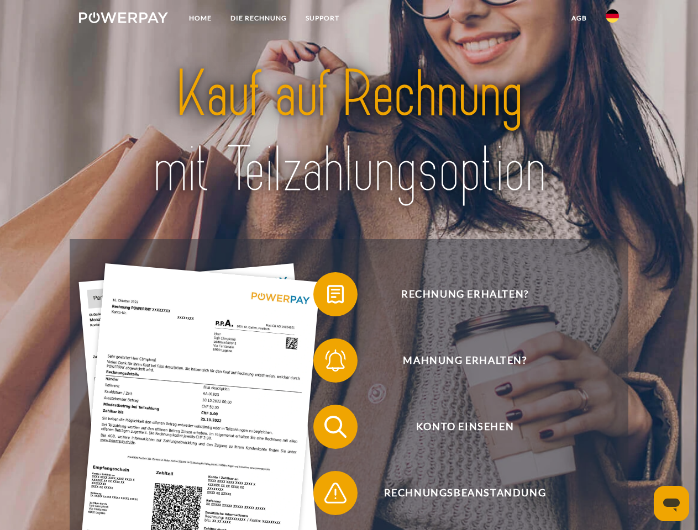
click at [123, 19] on img at bounding box center [123, 17] width 89 height 11
click at [612, 19] on img at bounding box center [611, 15] width 13 height 13
click at [578, 18] on link "agb" at bounding box center [579, 18] width 34 height 20
click at [327, 297] on span at bounding box center [318, 294] width 55 height 55
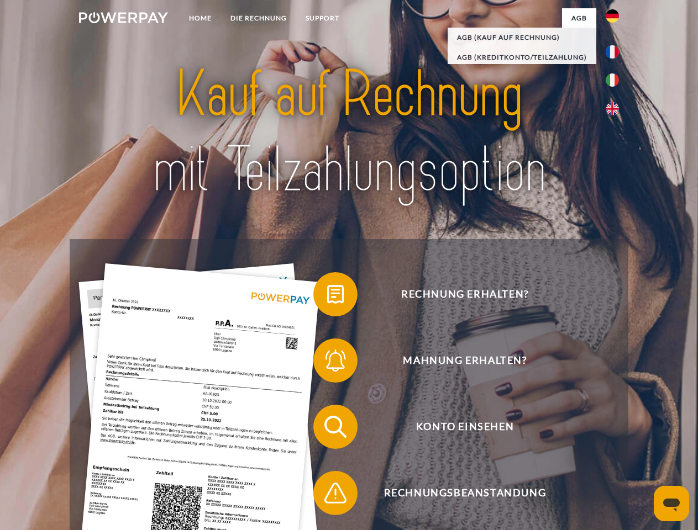
click at [327, 363] on span at bounding box center [318, 360] width 55 height 55
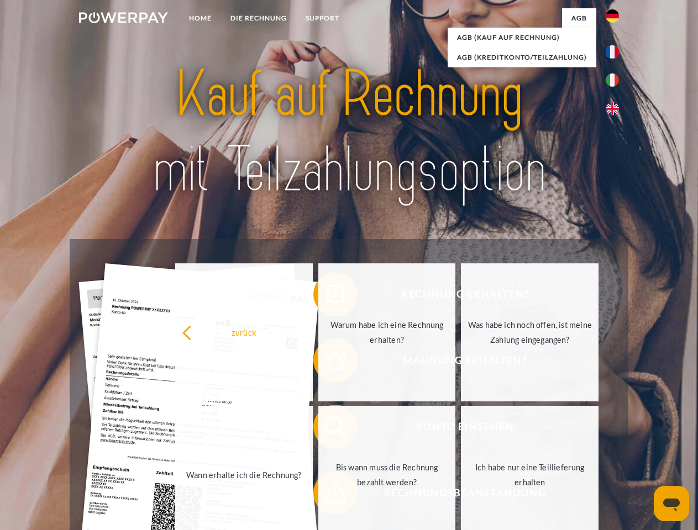
click at [327, 429] on link "Bis wann muss die Rechnung bezahlt werden?" at bounding box center [387, 475] width 138 height 138
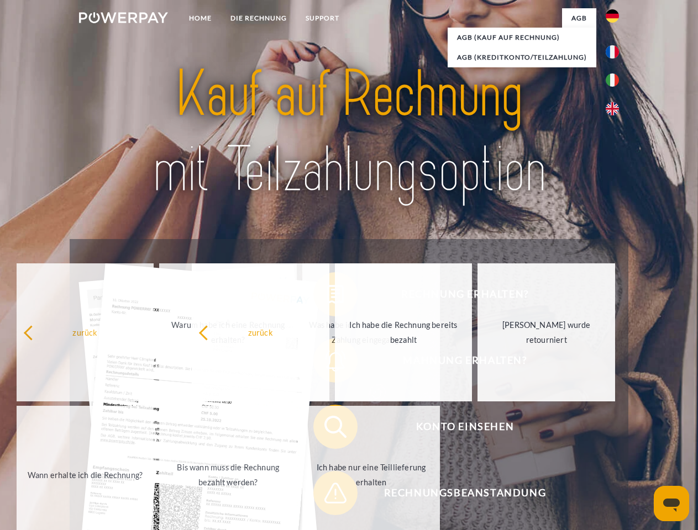
click at [327, 495] on span at bounding box center [318, 493] width 55 height 55
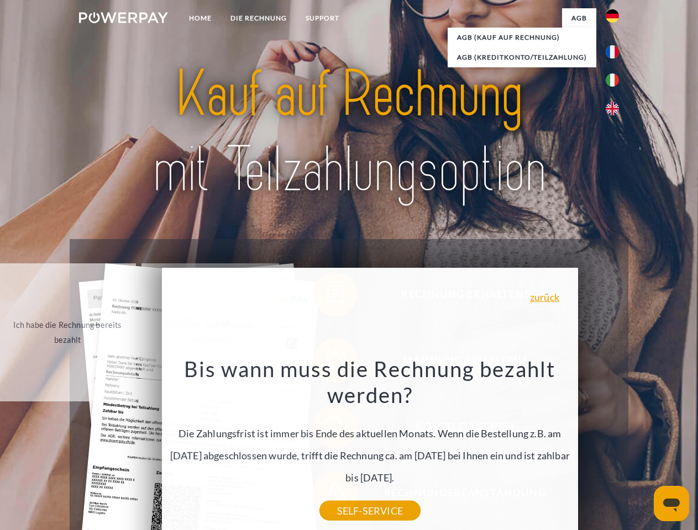
click at [671, 504] on icon "Messaging-Fenster öffnen" at bounding box center [671, 505] width 17 height 13
